Goal: Find specific page/section

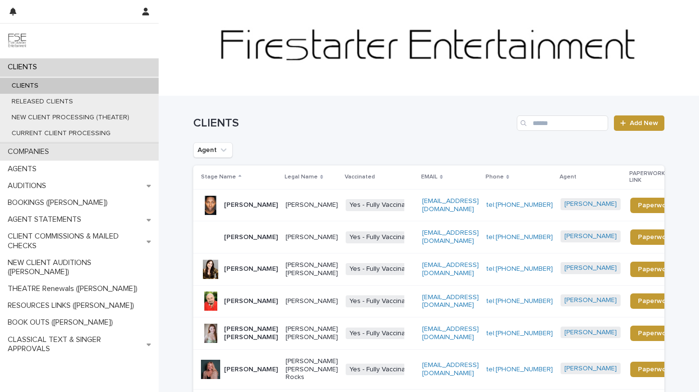
click at [50, 151] on p "COMPANIES" at bounding box center [30, 151] width 53 height 9
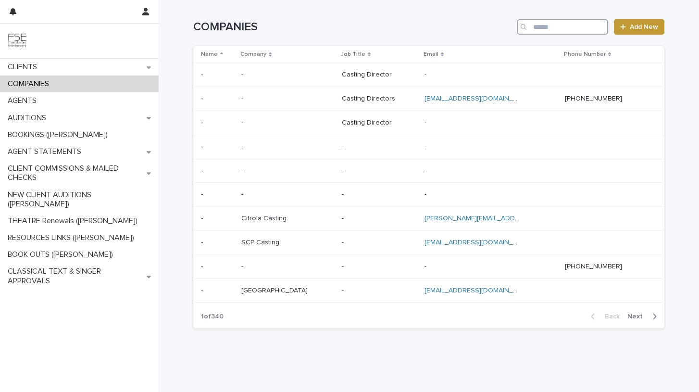
click at [546, 27] on input "Search" at bounding box center [562, 26] width 91 height 15
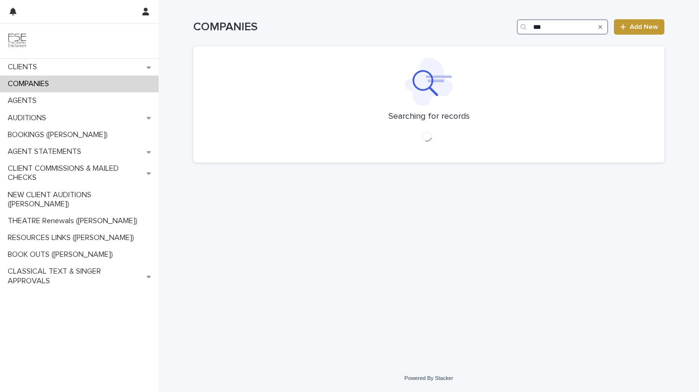
type input "***"
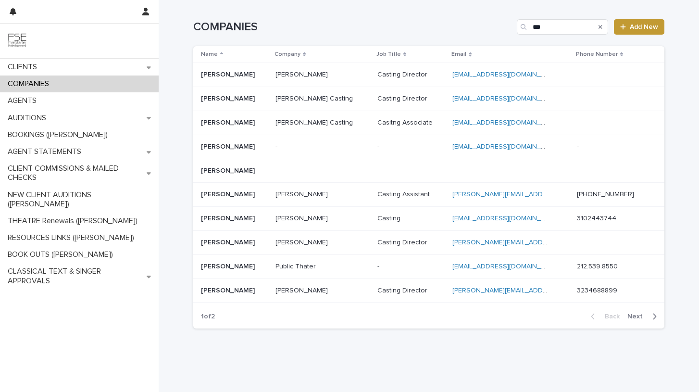
click at [638, 313] on span "Next" at bounding box center [637, 316] width 21 height 7
